Goal: Task Accomplishment & Management: Manage account settings

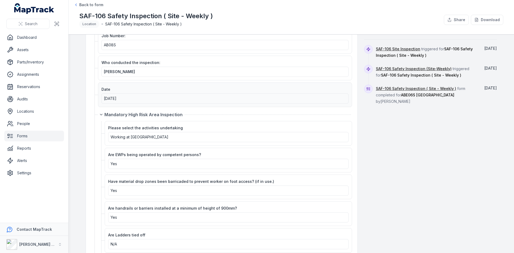
scroll to position [134, 0]
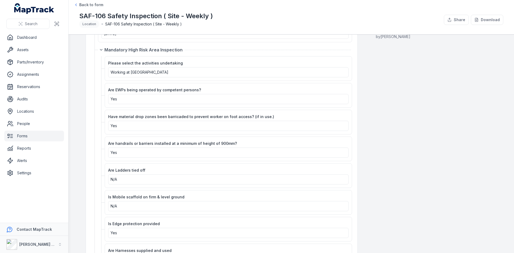
click at [23, 136] on link "Forms" at bounding box center [34, 136] width 60 height 11
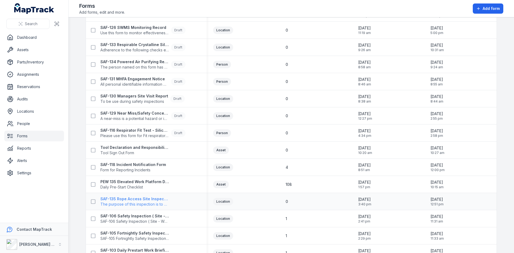
scroll to position [107, 0]
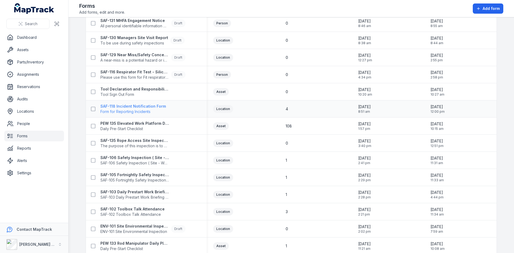
click at [127, 105] on strong "SAF-118 Incident Notification Form" at bounding box center [133, 106] width 66 height 5
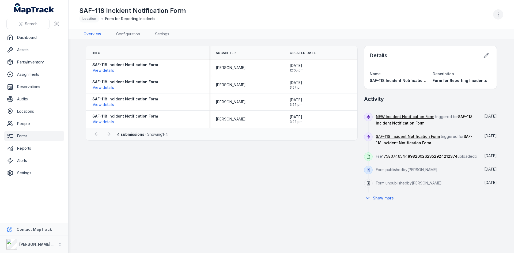
click at [499, 14] on circle "button" at bounding box center [498, 14] width 1 height 1
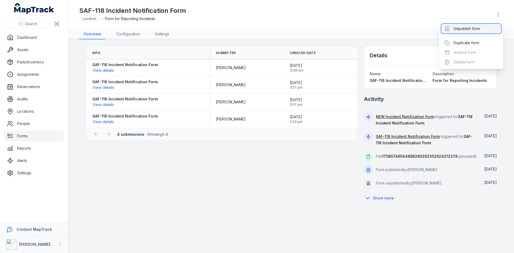
click at [468, 29] on div "Unpublish form" at bounding box center [471, 29] width 60 height 10
